Goal: Complete application form: Complete application form

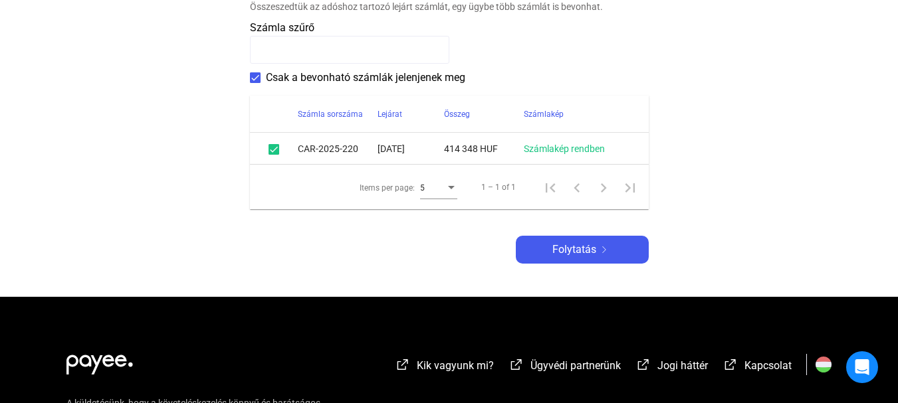
scroll to position [332, 0]
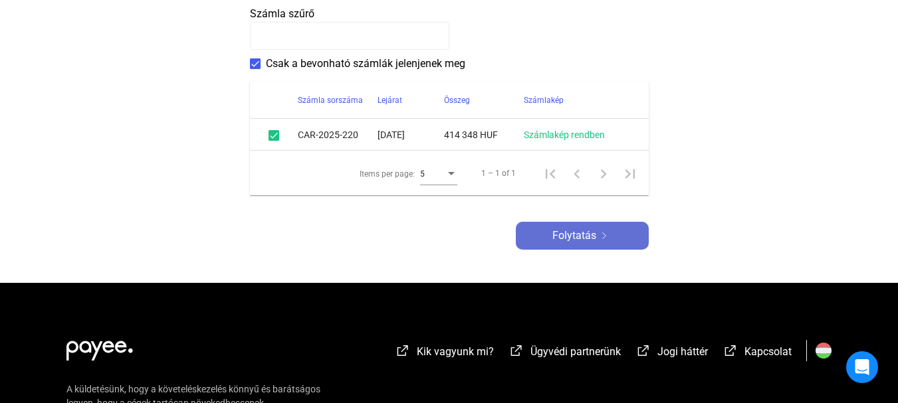
click at [591, 231] on span "Folytatás" at bounding box center [574, 236] width 44 height 16
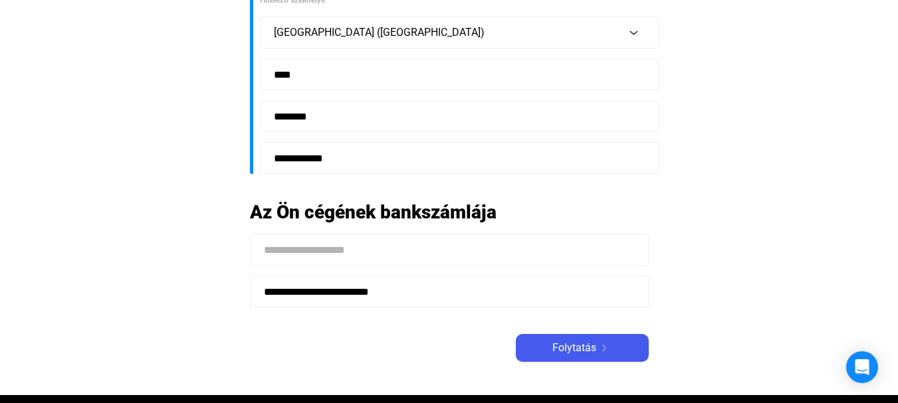
scroll to position [332, 0]
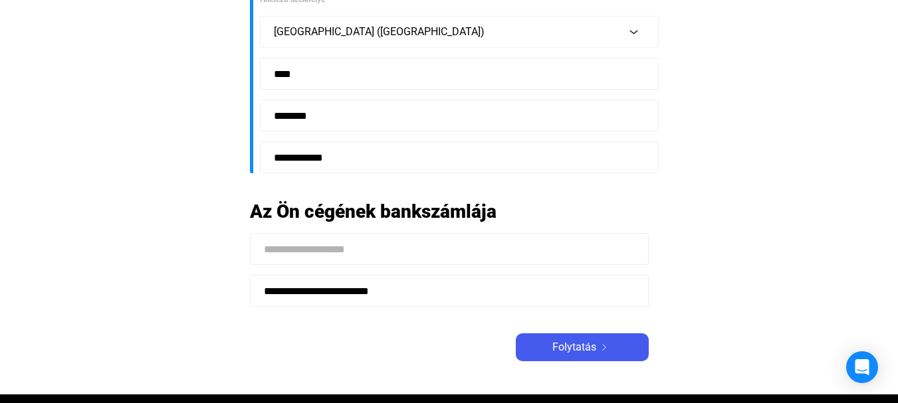
click at [463, 252] on input at bounding box center [449, 249] width 399 height 32
click at [588, 348] on span "Folytatás" at bounding box center [574, 348] width 44 height 16
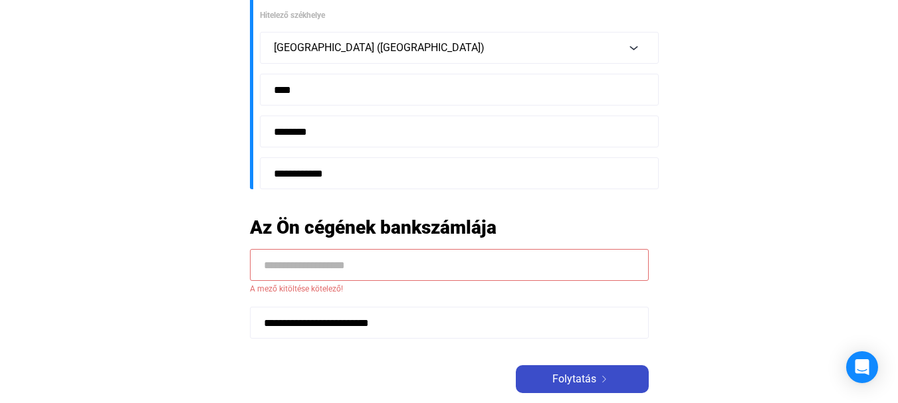
scroll to position [348, 0]
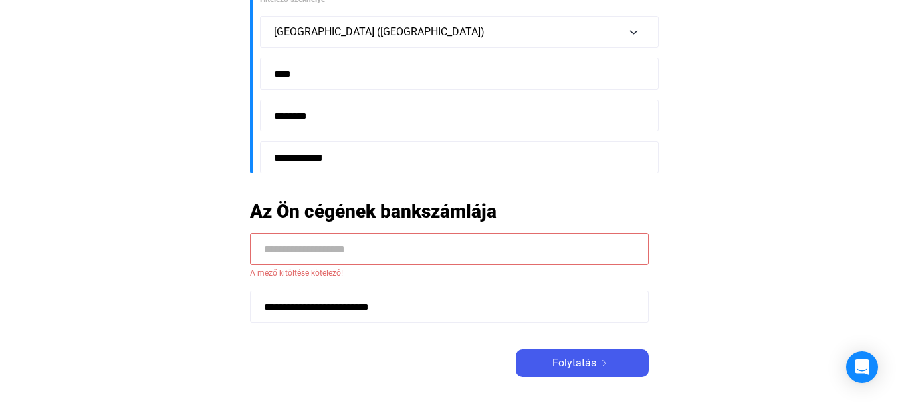
click at [380, 258] on input at bounding box center [449, 249] width 399 height 32
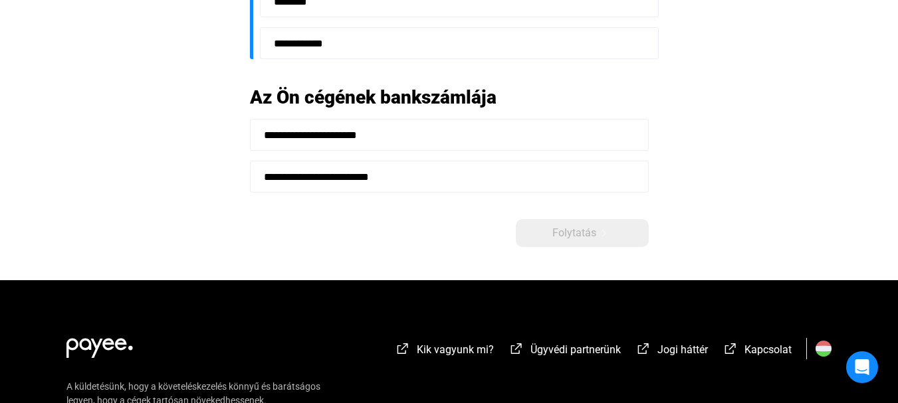
scroll to position [481, 0]
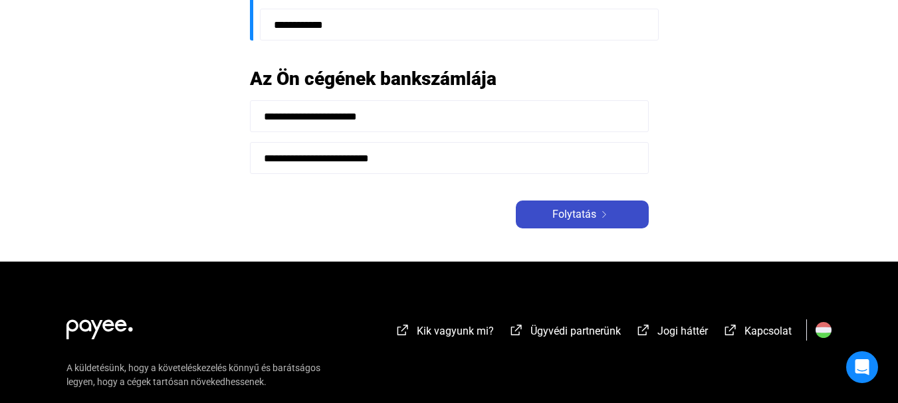
type input "**********"
click at [558, 212] on span "Folytatás" at bounding box center [574, 215] width 44 height 16
click at [580, 214] on span "Folytatás" at bounding box center [574, 215] width 44 height 16
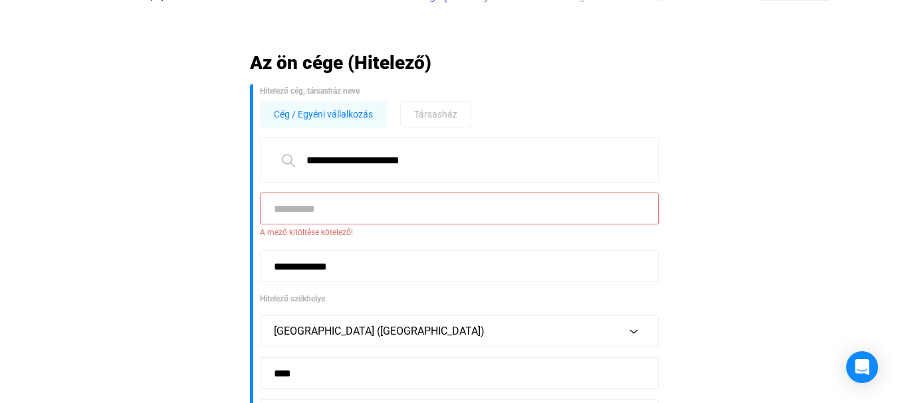
scroll to position [16, 0]
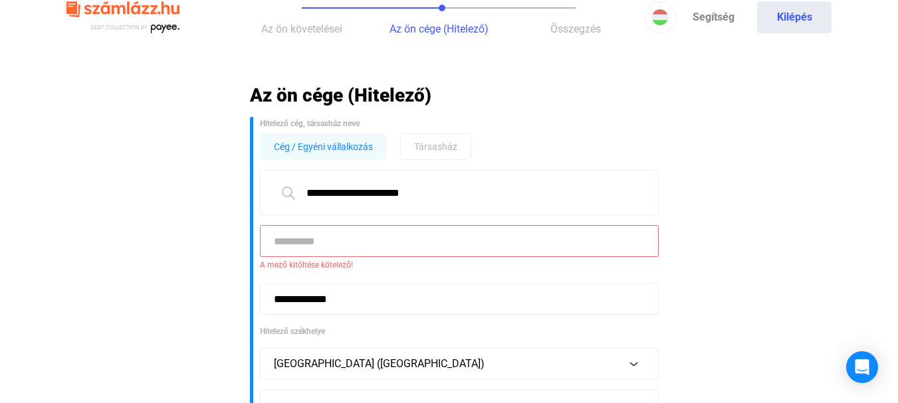
click at [385, 241] on input at bounding box center [459, 241] width 399 height 32
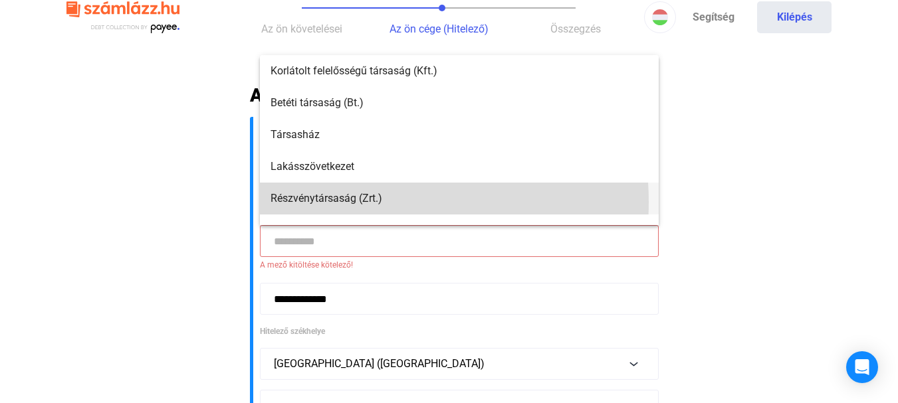
click at [352, 202] on span "Részvénytársaság (Zrt.)" at bounding box center [460, 199] width 378 height 16
type input "**********"
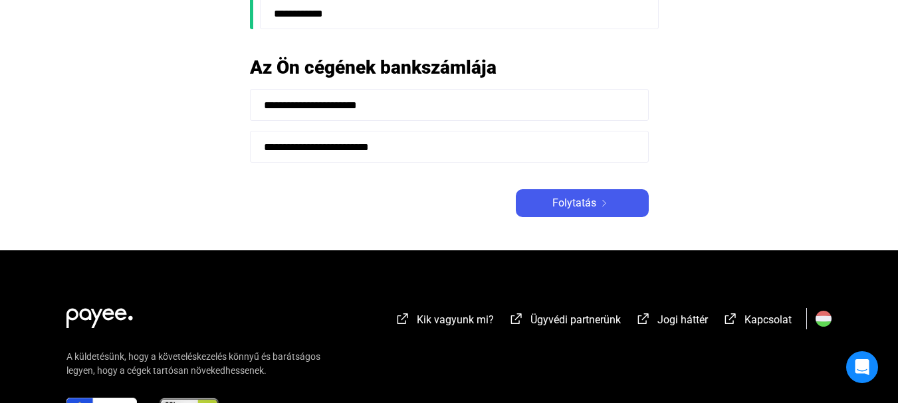
scroll to position [481, 0]
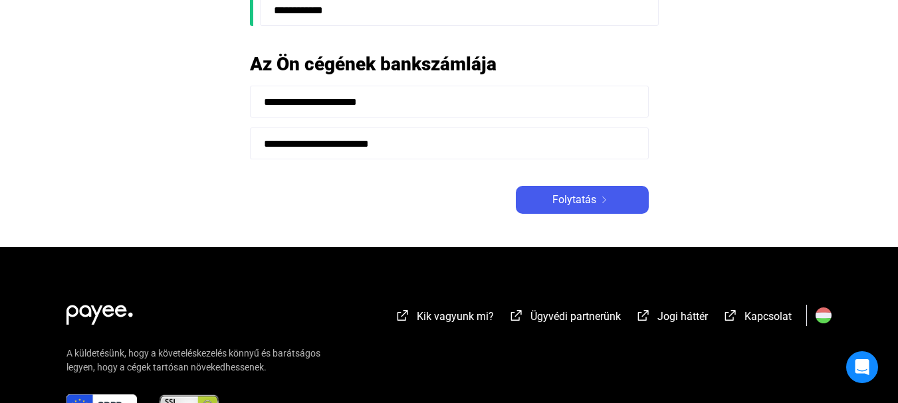
click at [547, 203] on div "Folytatás" at bounding box center [582, 200] width 125 height 16
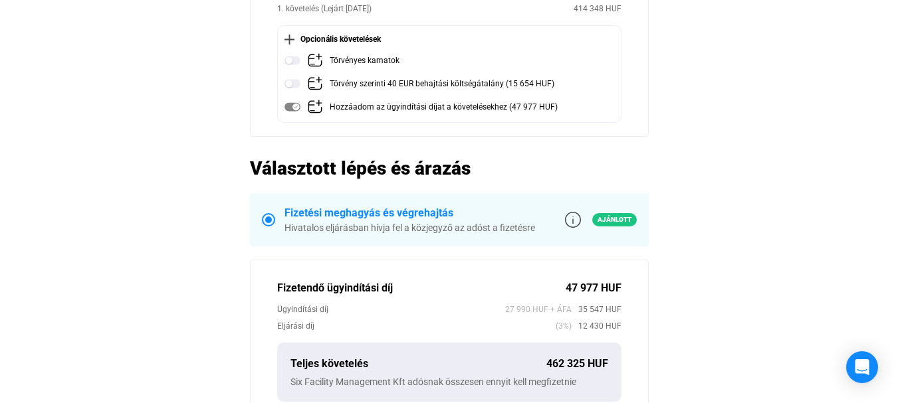
scroll to position [199, 0]
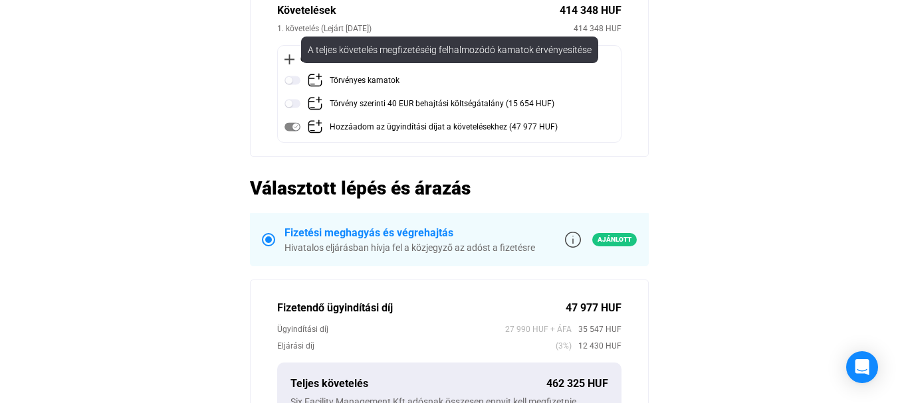
click at [290, 81] on img at bounding box center [292, 80] width 16 height 16
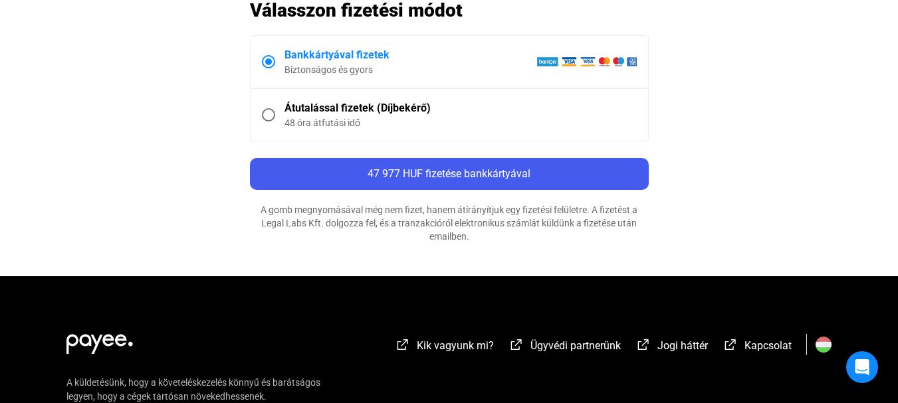
scroll to position [665, 0]
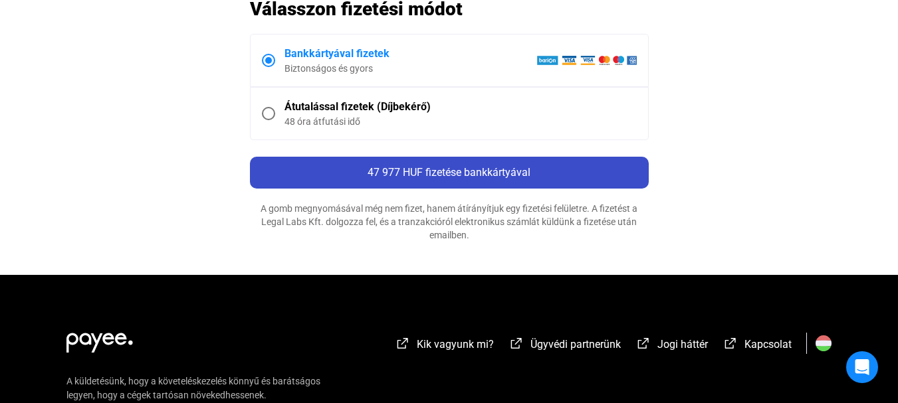
click at [467, 175] on span "47 977 HUF fizetése bankkártyával" at bounding box center [449, 172] width 163 height 13
